Goal: Task Accomplishment & Management: Use online tool/utility

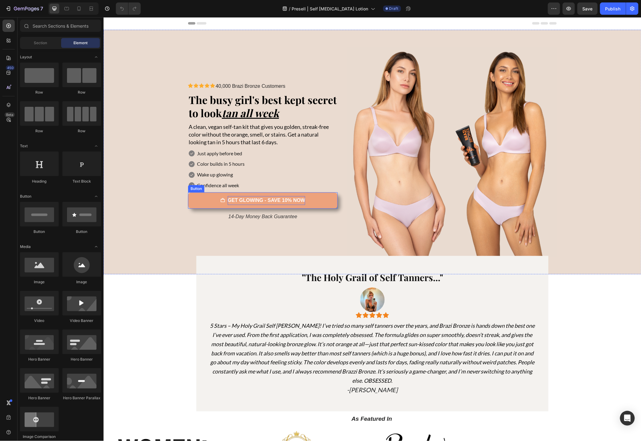
click at [291, 202] on strong "GET GLOWING - SAVE 10% NOW" at bounding box center [265, 199] width 77 height 5
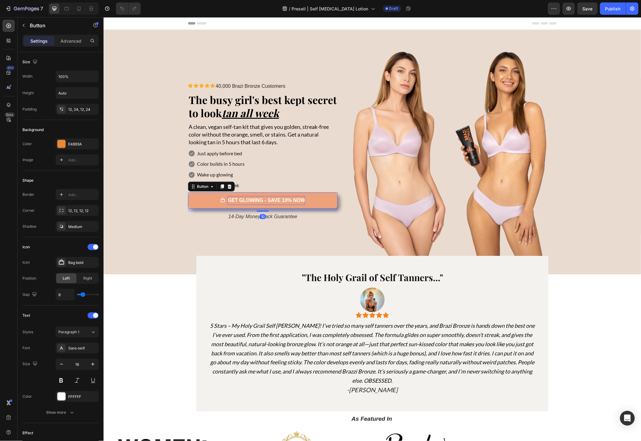
click at [284, 203] on p "GET GLOWING - SAVE 10% NOW" at bounding box center [265, 200] width 77 height 9
click at [190, 286] on section ""The Holy Grail of Self Tanners..." Heading Image Icon Icon Icon Icon Icon Icon…" at bounding box center [372, 333] width 440 height 155
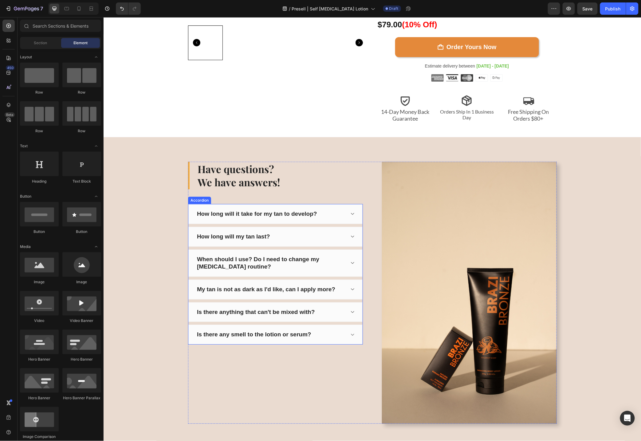
scroll to position [2700, 0]
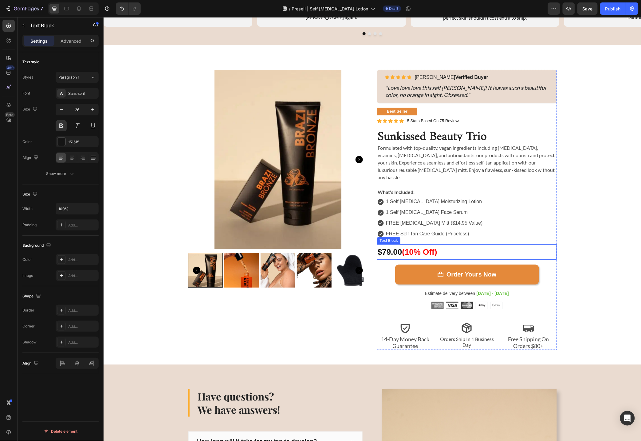
click at [415, 247] on span "(10% Off)" at bounding box center [419, 251] width 35 height 9
click at [389, 245] on p "$79.00 (10% Off)" at bounding box center [466, 252] width 178 height 14
click at [387, 245] on p "$79.00 (10% Off)" at bounding box center [466, 252] width 178 height 14
click at [414, 247] on span "(10% Off)" at bounding box center [419, 251] width 35 height 9
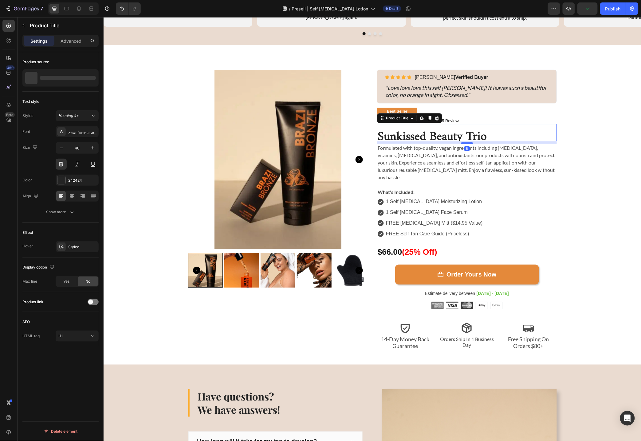
click at [471, 137] on h1 "Sunkissed Beauty Trio" at bounding box center [467, 132] width 180 height 17
click at [589, 14] on button "Save" at bounding box center [587, 8] width 20 height 12
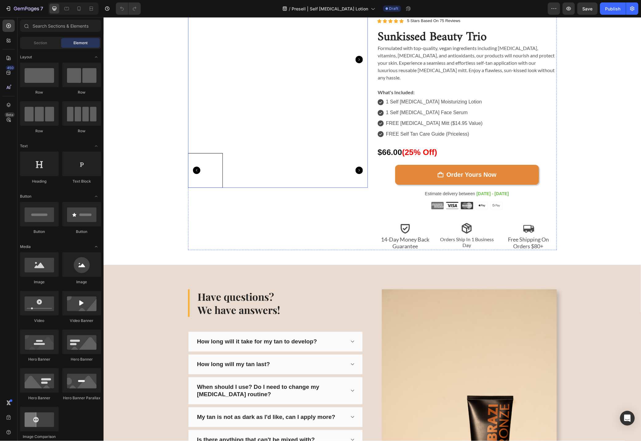
scroll to position [2660, 0]
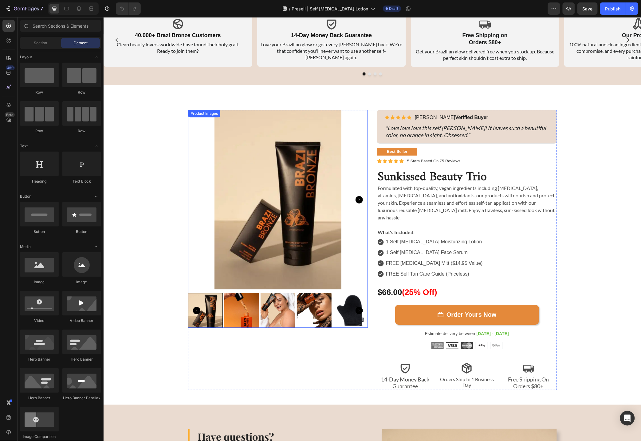
click at [247, 189] on img at bounding box center [278, 200] width 180 height 180
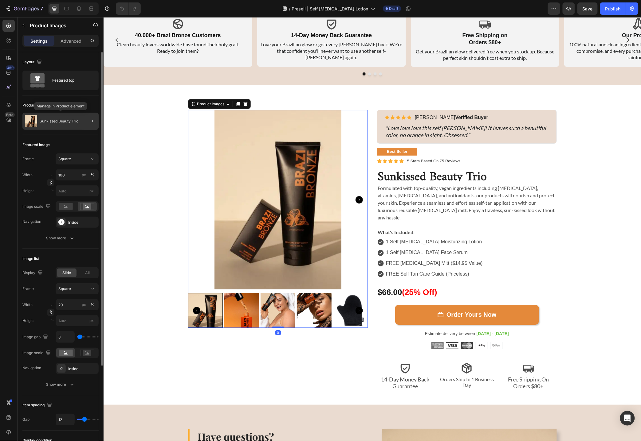
click at [79, 122] on div "Sunkissed Beauty Trio" at bounding box center [60, 121] width 76 height 17
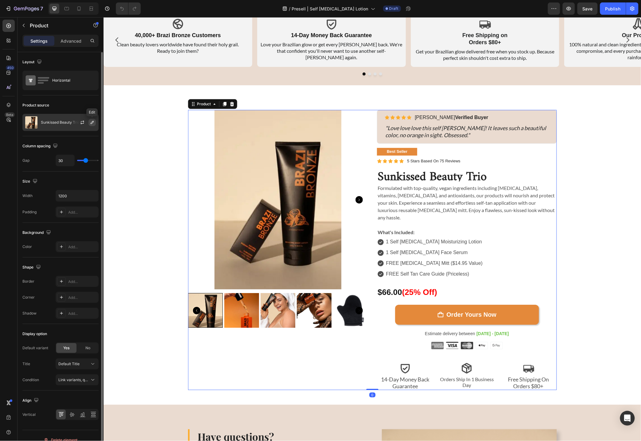
click at [91, 122] on icon "button" at bounding box center [92, 122] width 5 height 5
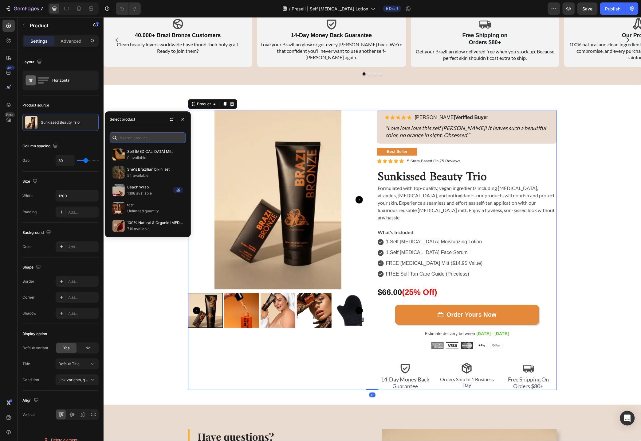
click at [133, 137] on input "text" at bounding box center [148, 137] width 76 height 11
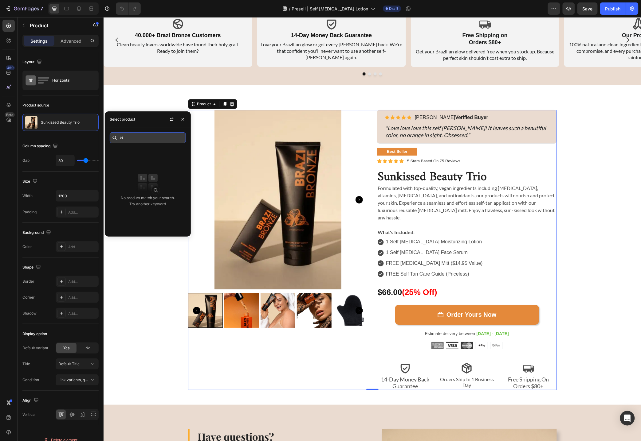
type input "k"
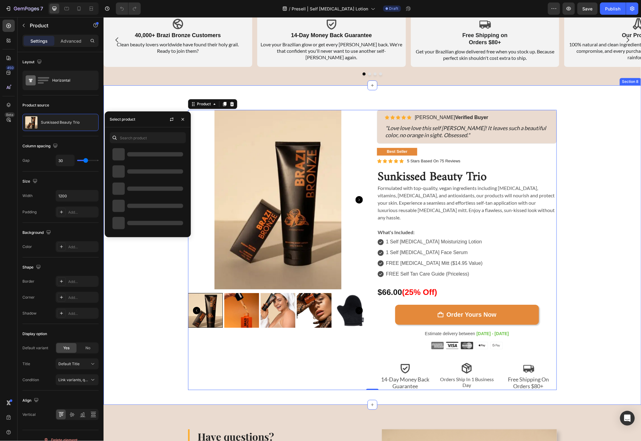
click at [150, 280] on div "Sunkissed Beauty Trio Product Title Icon Icon Icon Icon Icon Icon List 40,000 B…" at bounding box center [372, 250] width 528 height 280
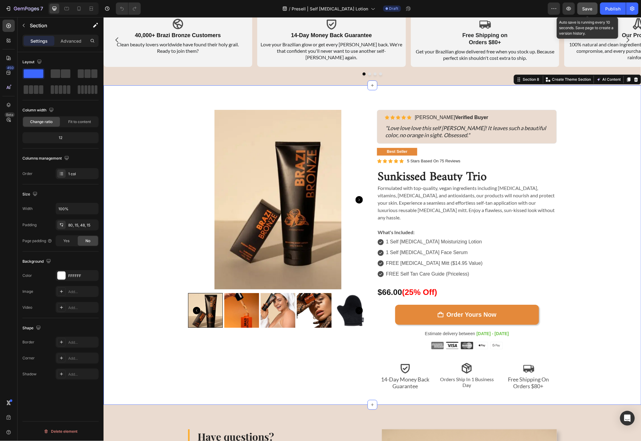
click at [584, 8] on span "Save" at bounding box center [587, 8] width 10 height 5
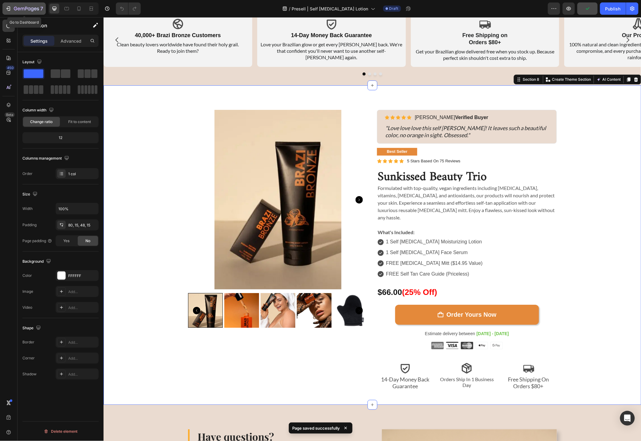
click at [24, 8] on icon "button" at bounding box center [23, 9] width 4 height 3
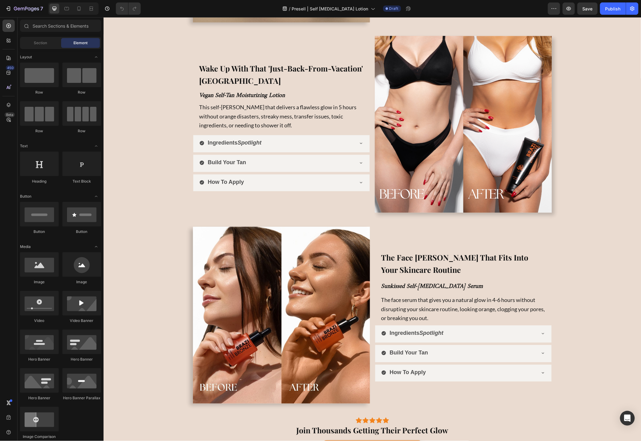
scroll to position [1542, 0]
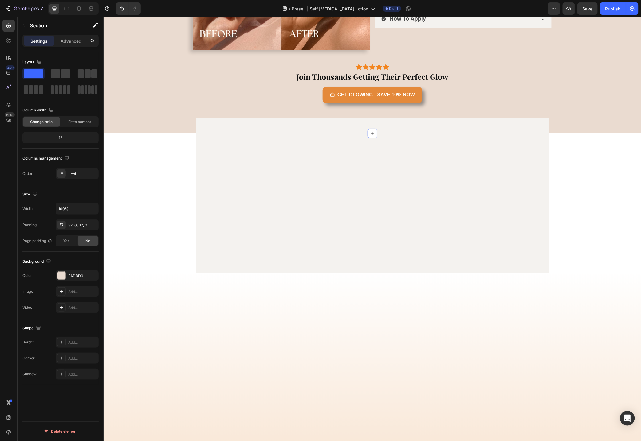
scroll to position [1869, 0]
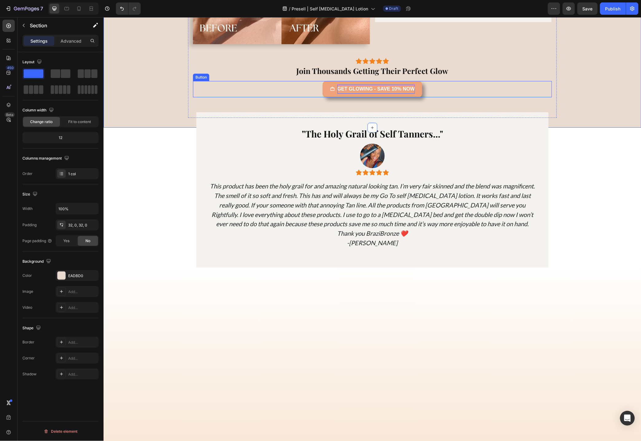
click at [394, 91] on strong "GET GLOWING - SAVE 10% NOW" at bounding box center [375, 88] width 77 height 5
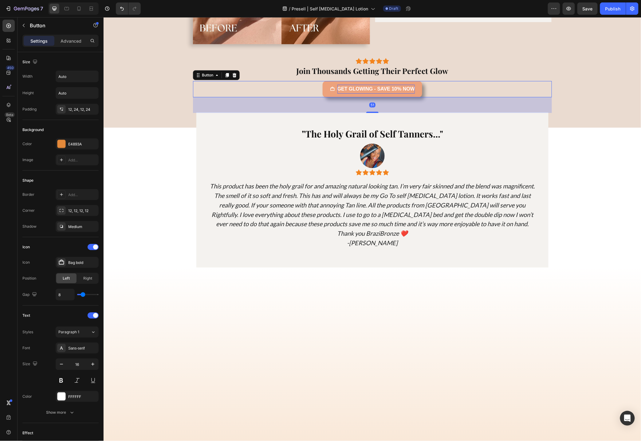
click at [393, 91] on strong "GET GLOWING - SAVE 10% NOW" at bounding box center [375, 88] width 77 height 5
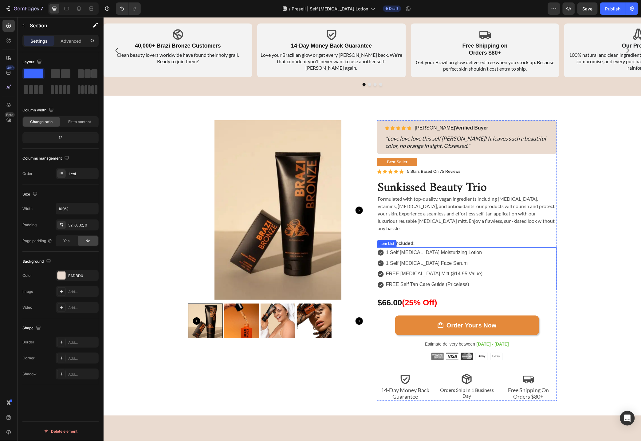
scroll to position [2675, 0]
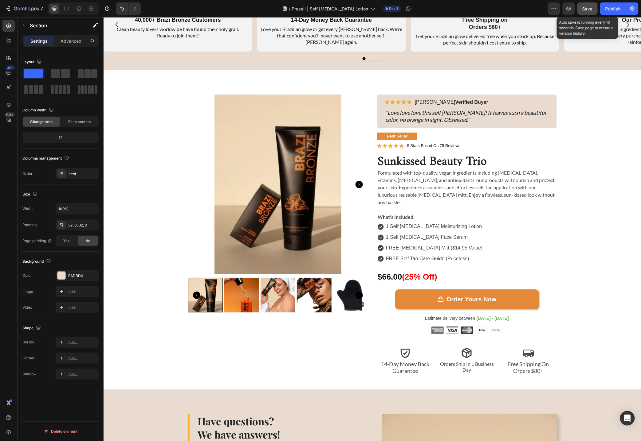
click at [591, 6] on span "Save" at bounding box center [587, 8] width 10 height 5
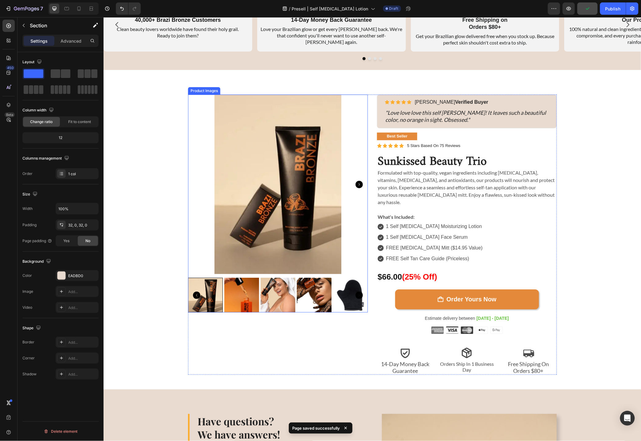
click at [308, 193] on img at bounding box center [278, 184] width 180 height 180
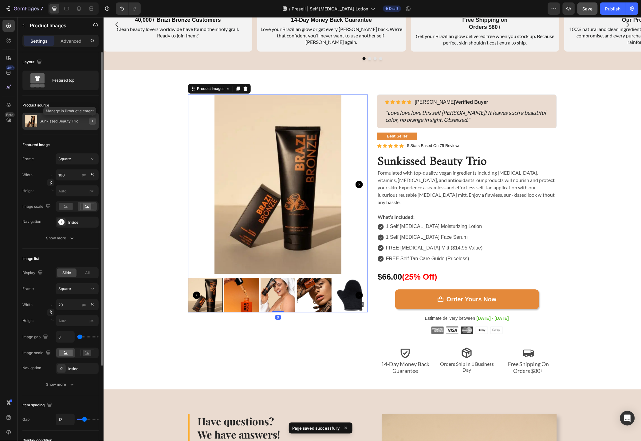
click at [92, 121] on icon "button" at bounding box center [92, 121] width 5 height 5
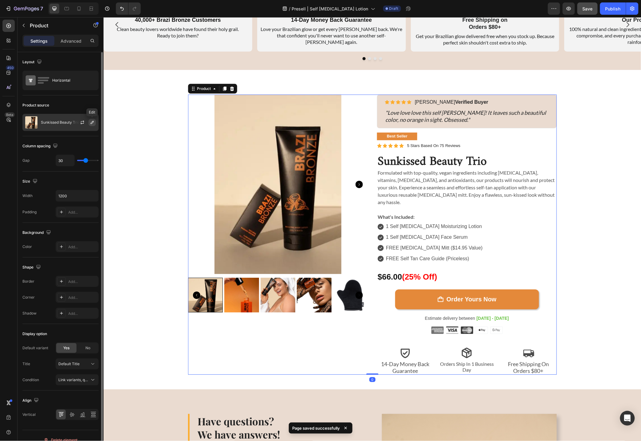
click at [92, 123] on icon "button" at bounding box center [92, 122] width 5 height 5
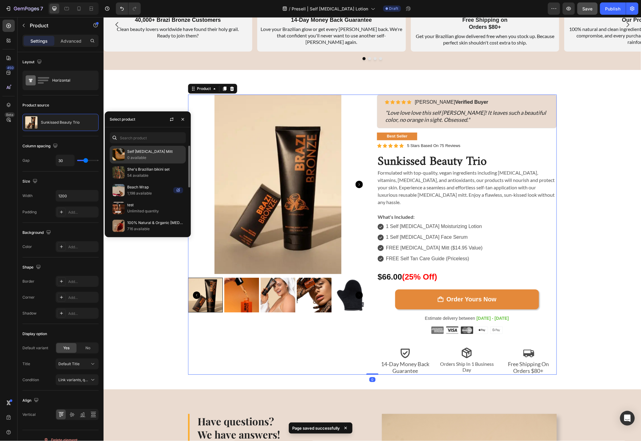
click at [138, 156] on p "0 available" at bounding box center [155, 158] width 56 height 6
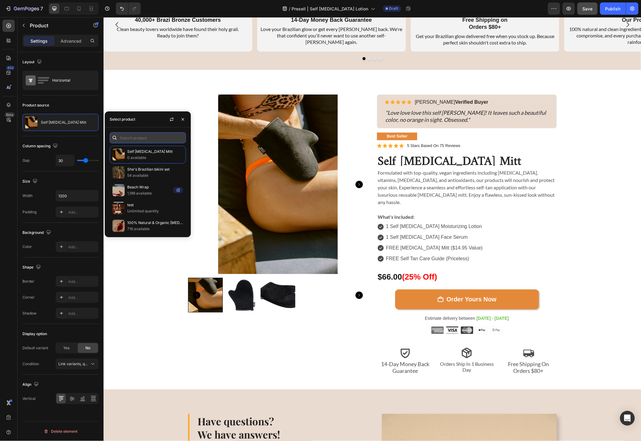
click at [140, 139] on input "text" at bounding box center [148, 137] width 76 height 11
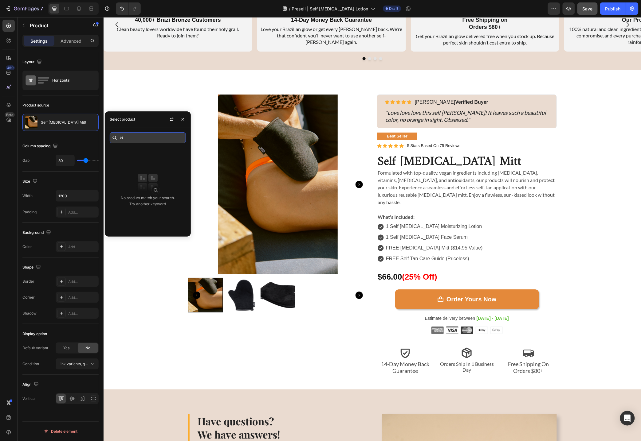
type input "k"
type input "tri"
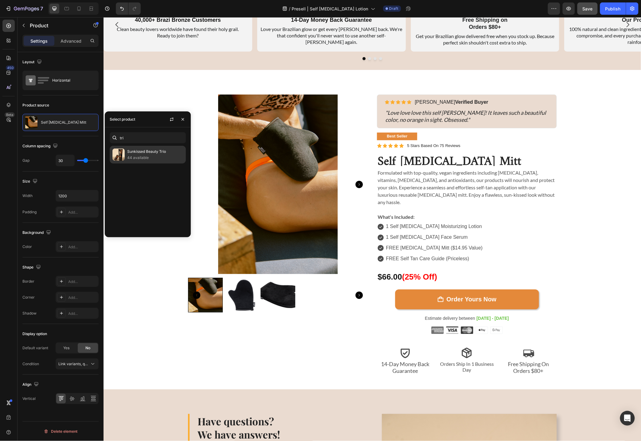
click at [148, 153] on p "Sunkissed Beauty Trio" at bounding box center [155, 152] width 56 height 6
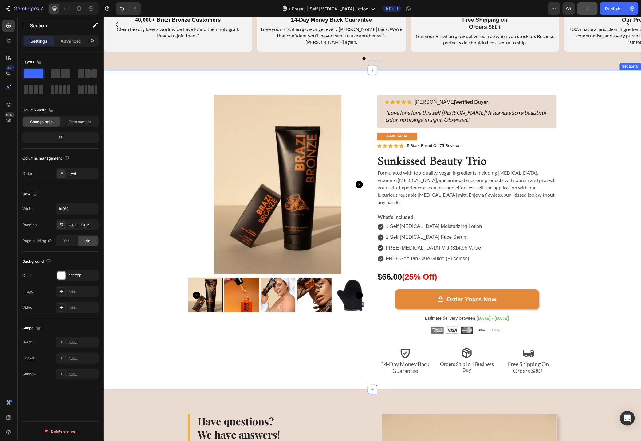
click at [142, 96] on div "Sunkissed Beauty Trio Product Title Icon Icon Icon Icon Icon Icon List 40,000 B…" at bounding box center [372, 234] width 528 height 280
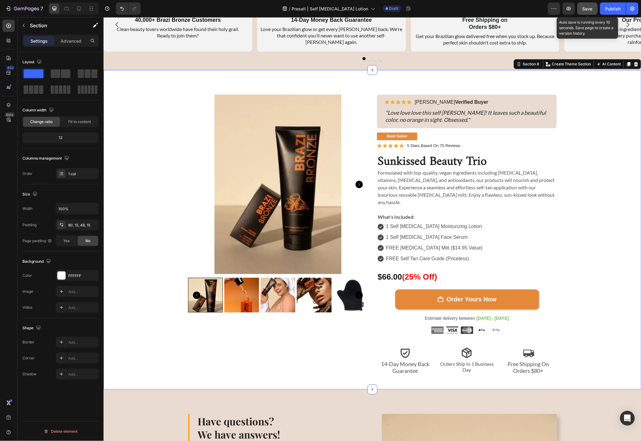
click at [584, 6] on span "Save" at bounding box center [587, 8] width 10 height 5
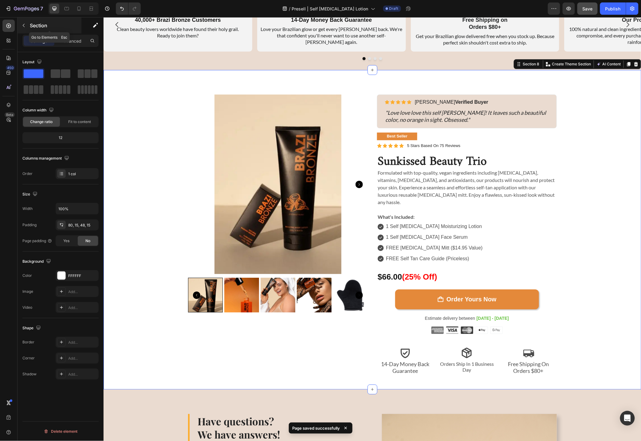
click at [26, 25] on button "button" at bounding box center [24, 26] width 10 height 10
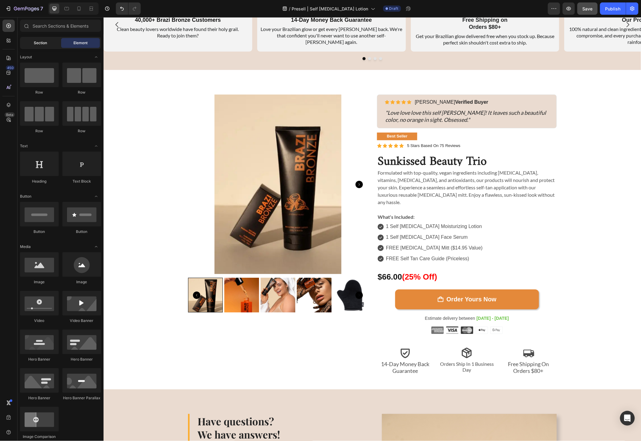
click at [35, 42] on span "Section" at bounding box center [40, 43] width 13 height 6
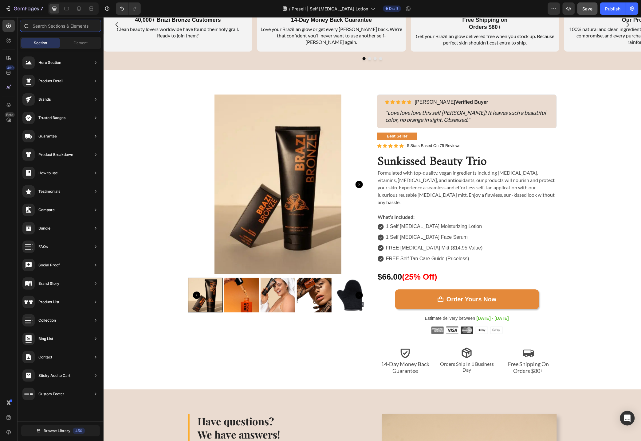
click at [46, 27] on input "text" at bounding box center [60, 26] width 81 height 12
click at [77, 45] on span "Element" at bounding box center [80, 43] width 14 height 6
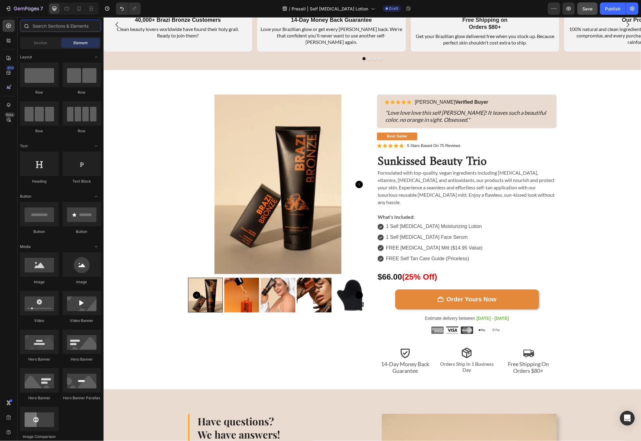
click at [72, 25] on input "text" at bounding box center [60, 26] width 81 height 12
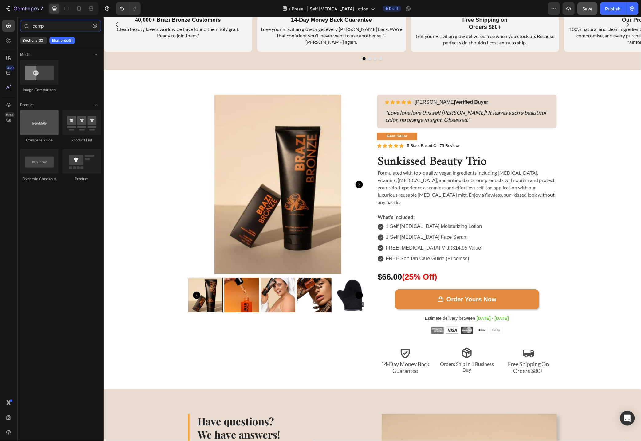
type input "comp"
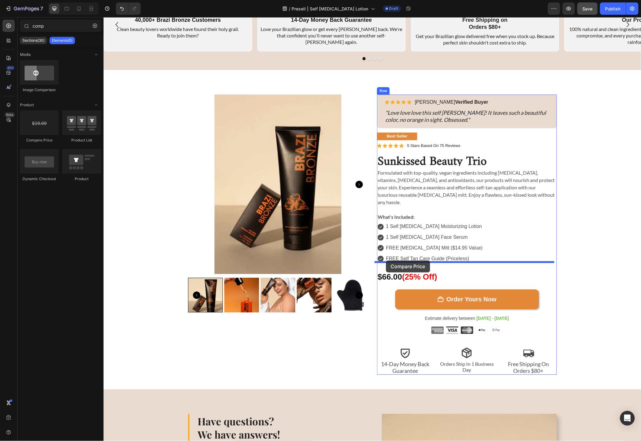
drag, startPoint x: 143, startPoint y: 136, endPoint x: 385, endPoint y: 260, distance: 272.7
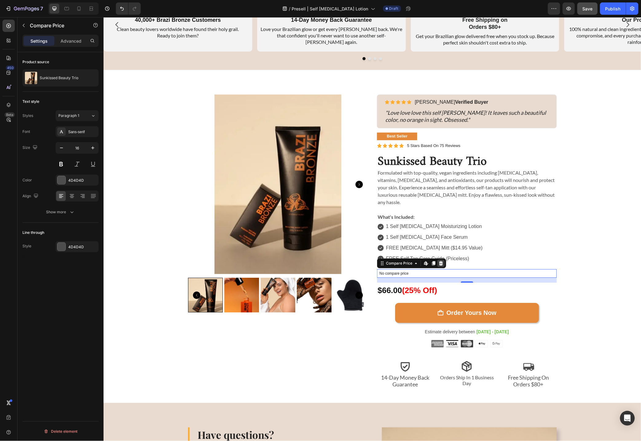
click at [439, 261] on icon at bounding box center [441, 263] width 4 height 4
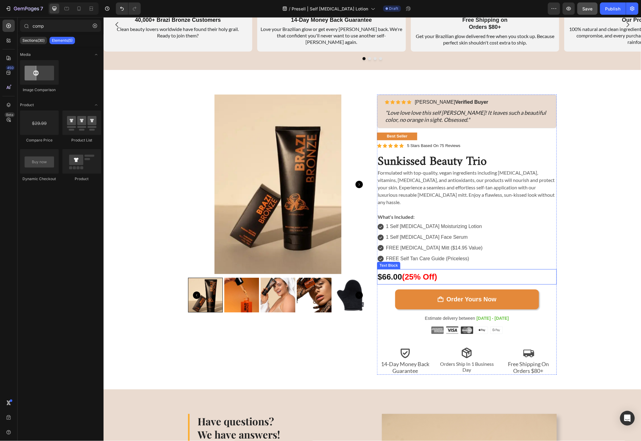
click at [390, 270] on p "$66.00 (25% Off)" at bounding box center [466, 277] width 178 height 14
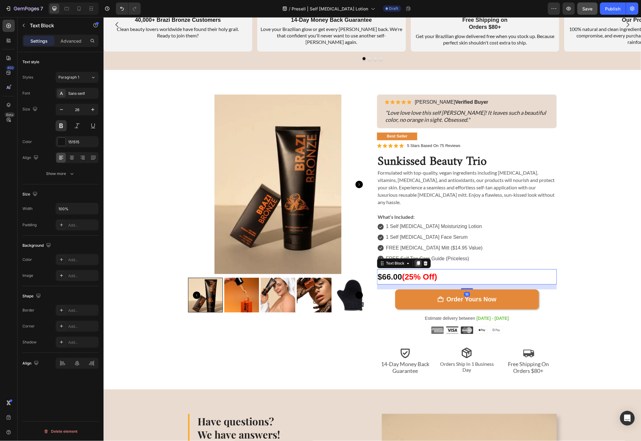
click at [416, 261] on icon at bounding box center [417, 263] width 3 height 4
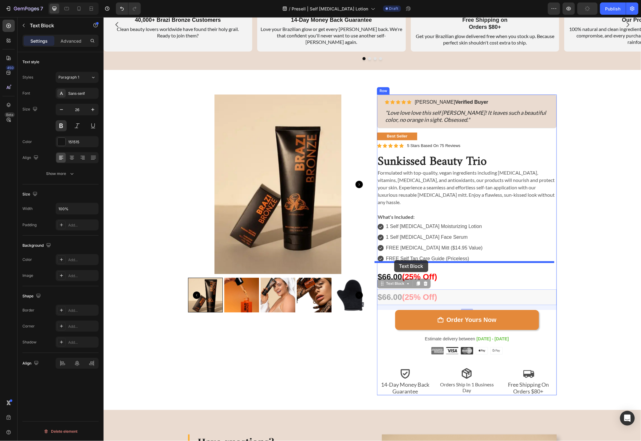
drag, startPoint x: 383, startPoint y: 277, endPoint x: 394, endPoint y: 260, distance: 20.3
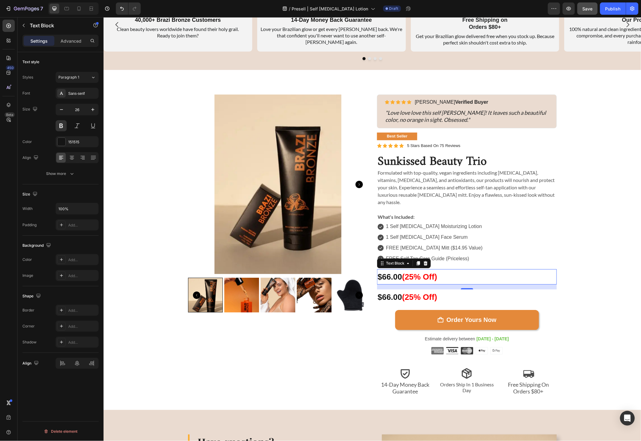
click at [395, 270] on p "$66.00 (25% Off)" at bounding box center [466, 277] width 178 height 14
click at [418, 272] on span "(25% Off)" at bounding box center [419, 276] width 35 height 9
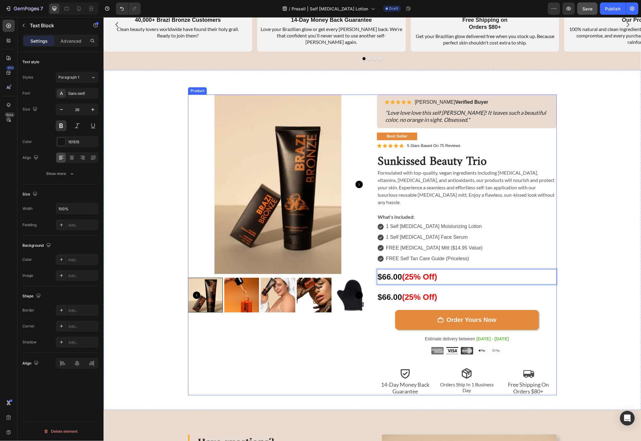
drag, startPoint x: 440, startPoint y: 270, endPoint x: 370, endPoint y: 271, distance: 70.3
click at [370, 271] on div "Sunkissed Beauty Trio Product Title Icon Icon Icon Icon Icon Icon List 40,000 B…" at bounding box center [372, 244] width 369 height 301
